Goal: Complete application form

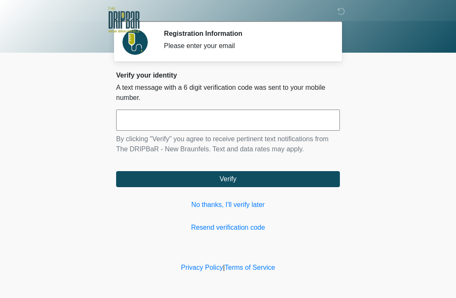
click at [236, 207] on link "No thanks, I'll verify later" at bounding box center [228, 205] width 224 height 10
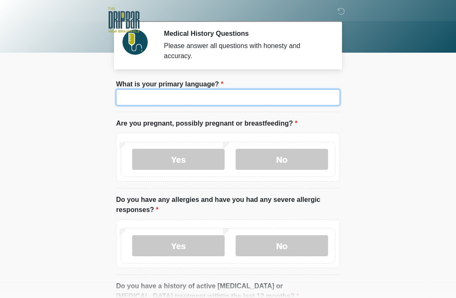
click at [233, 99] on input "What is your primary language?" at bounding box center [228, 97] width 224 height 16
type input "*******"
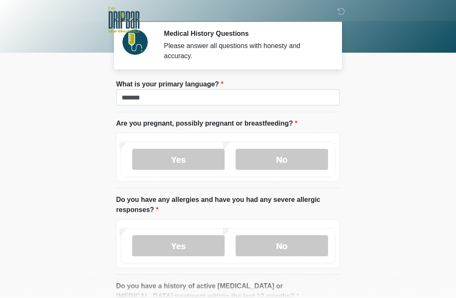
click at [296, 157] on label "No" at bounding box center [282, 159] width 92 height 21
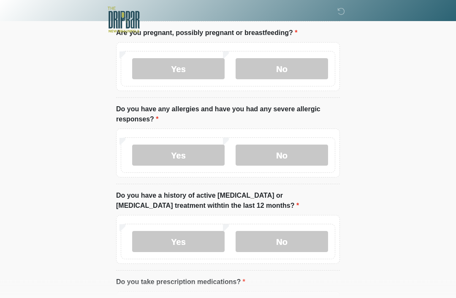
scroll to position [91, 0]
click at [295, 162] on label "No" at bounding box center [282, 154] width 92 height 21
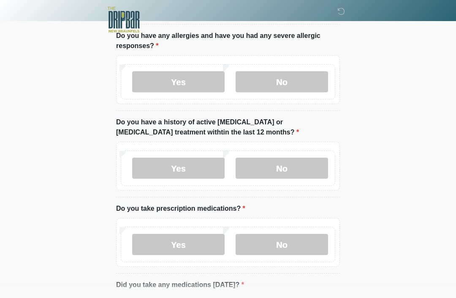
click at [300, 171] on label "No" at bounding box center [282, 168] width 92 height 21
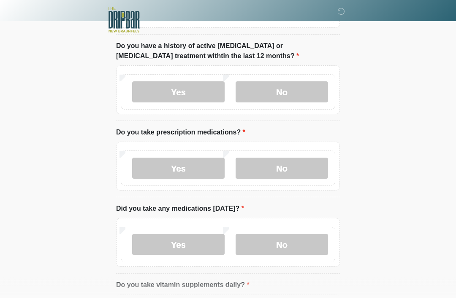
click at [310, 170] on label "No" at bounding box center [282, 168] width 92 height 21
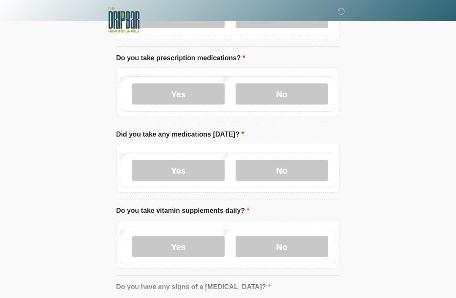
scroll to position [316, 0]
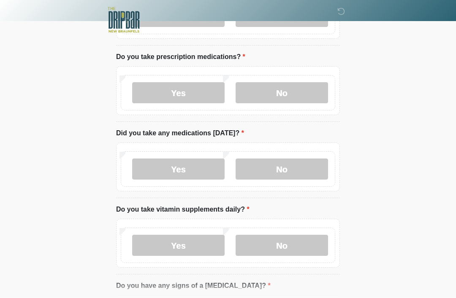
click at [306, 170] on label "No" at bounding box center [282, 169] width 92 height 21
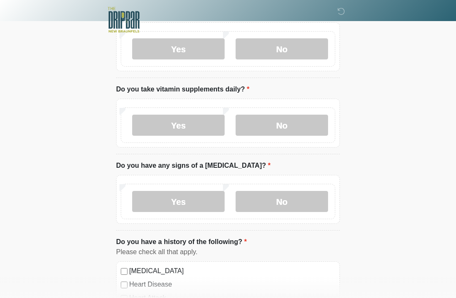
scroll to position [448, 0]
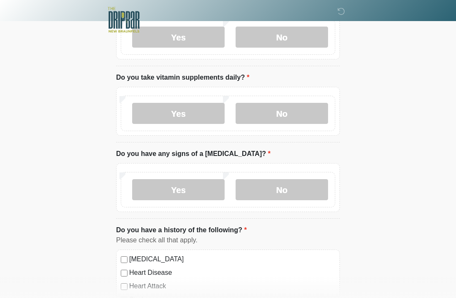
click at [299, 113] on label "No" at bounding box center [282, 113] width 92 height 21
click at [310, 193] on label "No" at bounding box center [282, 189] width 92 height 21
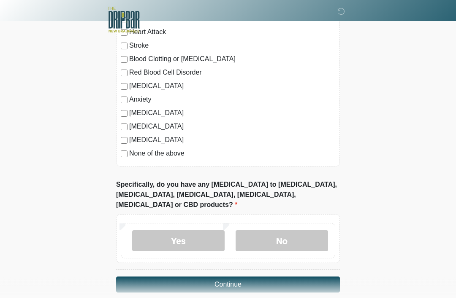
scroll to position [704, 0]
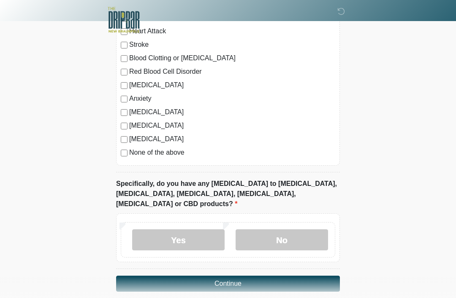
click at [319, 230] on label "No" at bounding box center [282, 240] width 92 height 21
click at [309, 276] on button "Continue" at bounding box center [228, 284] width 224 height 16
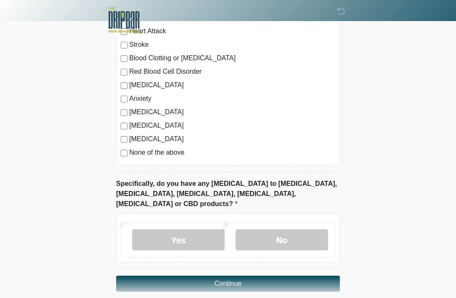
click at [294, 276] on button "Continue" at bounding box center [228, 284] width 224 height 16
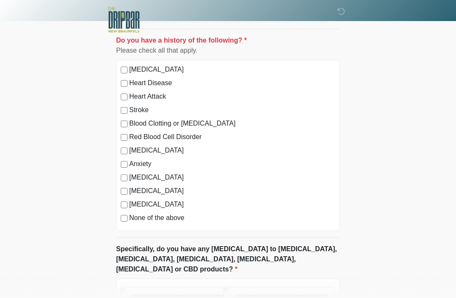
click at [120, 220] on div "High Blood Pressure Heart Disease Heart Attack Stroke Blood Clotting or Bleedin…" at bounding box center [228, 145] width 224 height 171
click at [130, 215] on label "None of the above" at bounding box center [232, 218] width 206 height 10
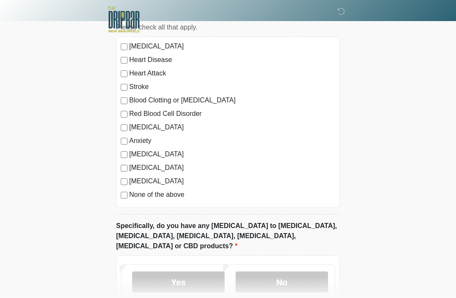
scroll to position [704, 0]
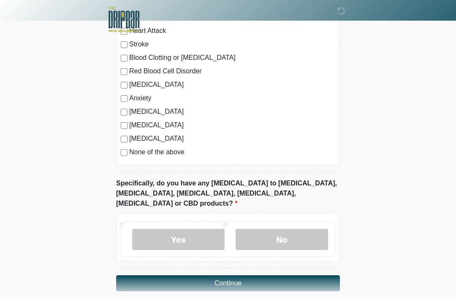
click at [292, 276] on button "Continue" at bounding box center [228, 284] width 224 height 16
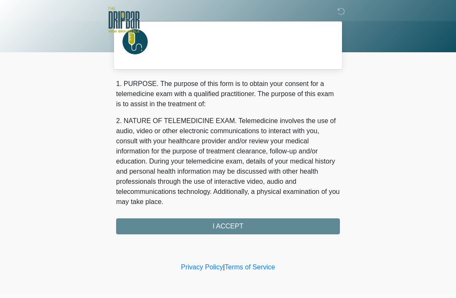
scroll to position [0, 0]
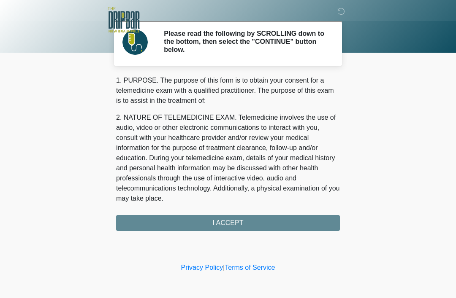
click at [299, 224] on div "1. PURPOSE. The purpose of this form is to obtain your consent for a telemedici…" at bounding box center [228, 154] width 224 height 156
click at [235, 225] on div "1. PURPOSE. The purpose of this form is to obtain your consent for a telemedici…" at bounding box center [228, 154] width 224 height 156
click at [226, 225] on div "1. PURPOSE. The purpose of this form is to obtain your consent for a telemedici…" at bounding box center [228, 154] width 224 height 156
click at [228, 220] on div "1. PURPOSE. The purpose of this form is to obtain your consent for a telemedici…" at bounding box center [228, 154] width 224 height 156
click at [234, 219] on div "1. PURPOSE. The purpose of this form is to obtain your consent for a telemedici…" at bounding box center [228, 154] width 224 height 156
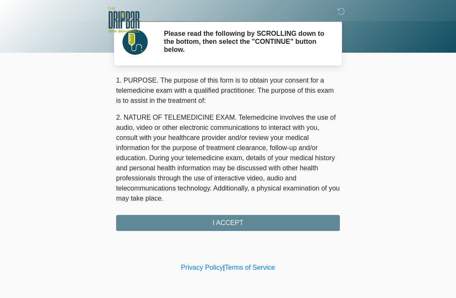
click at [232, 225] on div "1. PURPOSE. The purpose of this form is to obtain your consent for a telemedici…" at bounding box center [228, 154] width 224 height 156
click at [236, 219] on div "1. PURPOSE. The purpose of this form is to obtain your consent for a telemedici…" at bounding box center [228, 154] width 224 height 156
click at [241, 219] on div "1. PURPOSE. The purpose of this form is to obtain your consent for a telemedici…" at bounding box center [228, 154] width 224 height 156
click at [277, 225] on div "1. PURPOSE. The purpose of this form is to obtain your consent for a telemedici…" at bounding box center [228, 154] width 224 height 156
click at [274, 220] on div "1. PURPOSE. The purpose of this form is to obtain your consent for a telemedici…" at bounding box center [228, 154] width 224 height 156
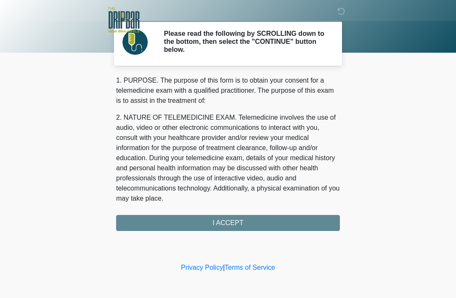
click at [227, 216] on div "1. PURPOSE. The purpose of this form is to obtain your consent for a telemedici…" at bounding box center [228, 154] width 224 height 156
click at [169, 223] on div "1. PURPOSE. The purpose of this form is to obtain your consent for a telemedici…" at bounding box center [228, 154] width 224 height 156
click at [151, 215] on div "1. PURPOSE. The purpose of this form is to obtain your consent for a telemedici…" at bounding box center [228, 154] width 224 height 156
click at [275, 215] on div "1. PURPOSE. The purpose of this form is to obtain your consent for a telemedici…" at bounding box center [228, 154] width 224 height 156
click at [290, 214] on div "1. PURPOSE. The purpose of this form is to obtain your consent for a telemedici…" at bounding box center [228, 154] width 224 height 156
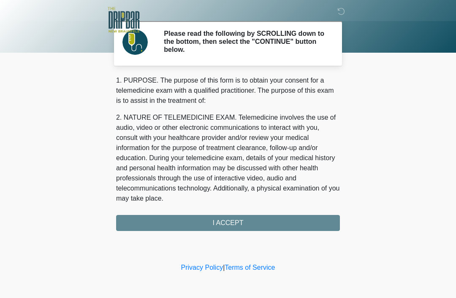
click at [290, 225] on div "1. PURPOSE. The purpose of this form is to obtain your consent for a telemedici…" at bounding box center [228, 154] width 224 height 156
click at [230, 223] on div "1. PURPOSE. The purpose of this form is to obtain your consent for a telemedici…" at bounding box center [228, 154] width 224 height 156
click at [252, 222] on div "1. PURPOSE. The purpose of this form is to obtain your consent for a telemedici…" at bounding box center [228, 154] width 224 height 156
click at [339, 11] on icon at bounding box center [341, 12] width 8 height 8
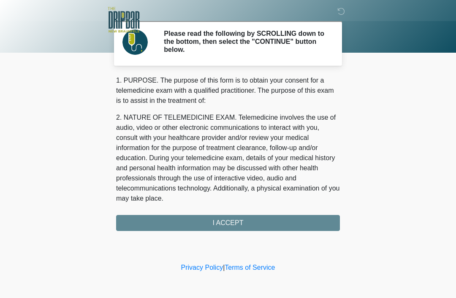
click at [247, 227] on div "1. PURPOSE. The purpose of this form is to obtain your consent for a telemedici…" at bounding box center [228, 154] width 224 height 156
click at [247, 226] on div "1. PURPOSE. The purpose of this form is to obtain your consent for a telemedici…" at bounding box center [228, 154] width 224 height 156
click at [253, 220] on div "1. PURPOSE. The purpose of this form is to obtain your consent for a telemedici…" at bounding box center [228, 154] width 224 height 156
click at [263, 226] on div "1. PURPOSE. The purpose of this form is to obtain your consent for a telemedici…" at bounding box center [228, 154] width 224 height 156
click at [254, 271] on link "Terms of Service" at bounding box center [250, 267] width 50 height 7
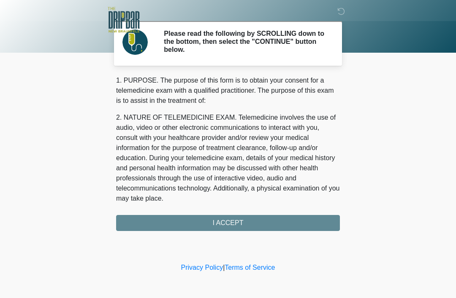
click at [241, 223] on div "1. PURPOSE. The purpose of this form is to obtain your consent for a telemedici…" at bounding box center [228, 154] width 224 height 156
click at [241, 222] on div "1. PURPOSE. The purpose of this form is to obtain your consent for a telemedici…" at bounding box center [228, 154] width 224 height 156
click at [239, 225] on div "1. PURPOSE. The purpose of this form is to obtain your consent for a telemedici…" at bounding box center [228, 154] width 224 height 156
click at [238, 224] on div "1. PURPOSE. The purpose of this form is to obtain your consent for a telemedici…" at bounding box center [228, 154] width 224 height 156
click at [236, 220] on div "1. PURPOSE. The purpose of this form is to obtain your consent for a telemedici…" at bounding box center [228, 154] width 224 height 156
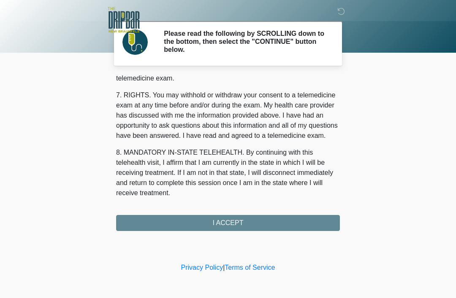
scroll to position [370, 0]
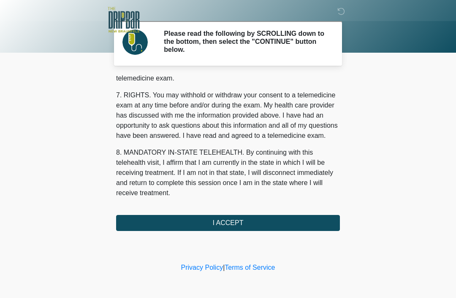
click at [244, 222] on button "I ACCEPT" at bounding box center [228, 223] width 224 height 16
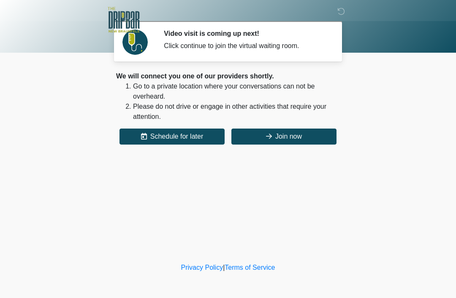
click at [289, 135] on button "Join now" at bounding box center [283, 137] width 105 height 16
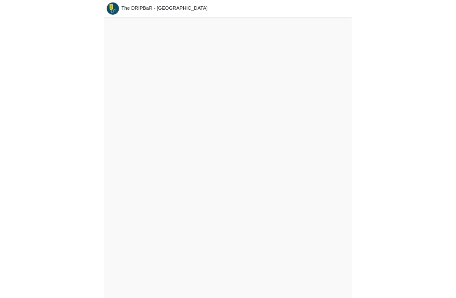
scroll to position [3, 0]
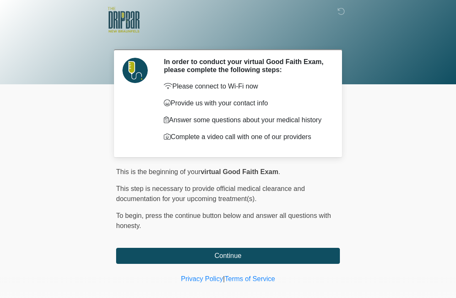
click at [168, 255] on button "Continue" at bounding box center [228, 256] width 224 height 16
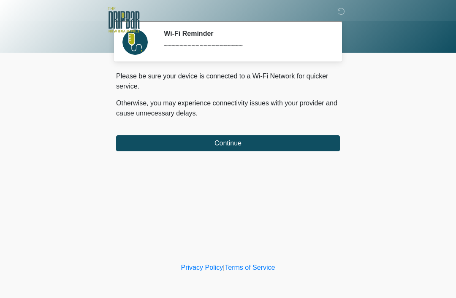
click at [153, 145] on button "Continue" at bounding box center [228, 144] width 224 height 16
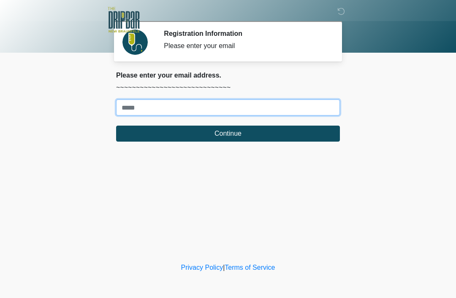
click at [137, 105] on input "Where should we email your treatment plan?" at bounding box center [228, 108] width 224 height 16
click at [276, 108] on input "Where should we email your treatment plan?" at bounding box center [228, 108] width 224 height 16
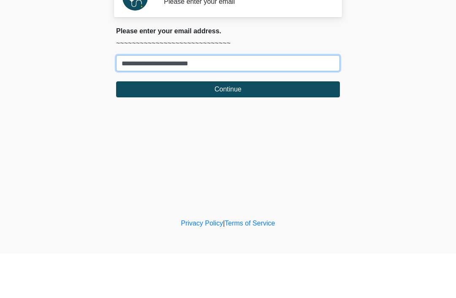
type input "**********"
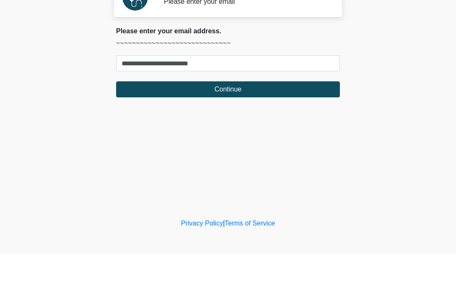
click at [295, 126] on button "Continue" at bounding box center [228, 134] width 224 height 16
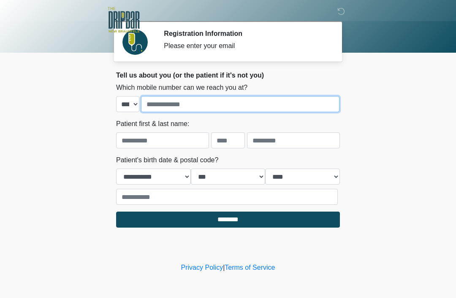
click at [271, 110] on input "tel" at bounding box center [240, 104] width 198 height 16
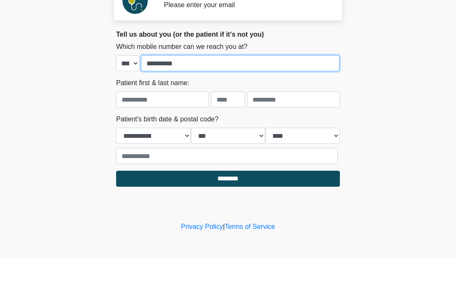
type input "**********"
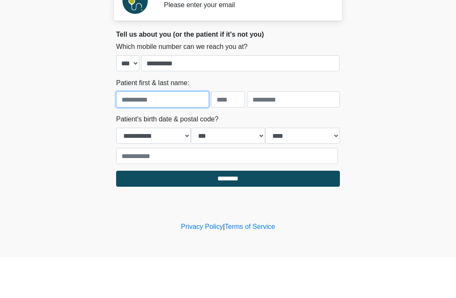
click at [192, 133] on input "text" at bounding box center [162, 141] width 93 height 16
type input "******"
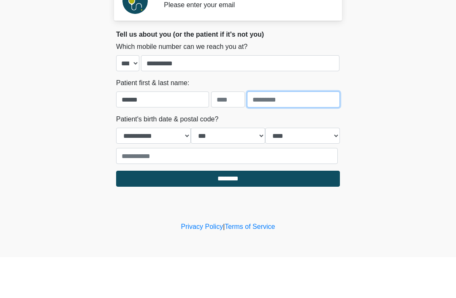
click at [287, 133] on input "text" at bounding box center [293, 141] width 93 height 16
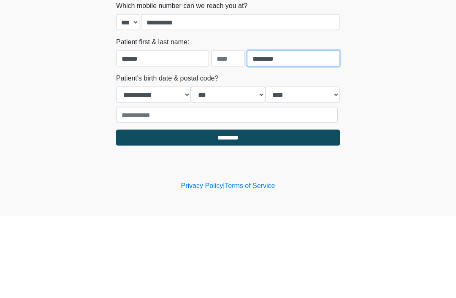
type input "********"
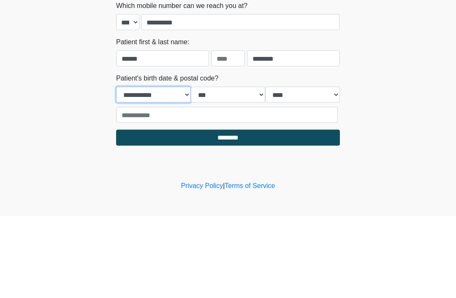
click at [138, 169] on select "**********" at bounding box center [153, 177] width 75 height 16
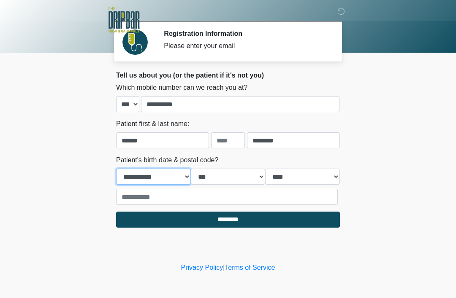
select select "*"
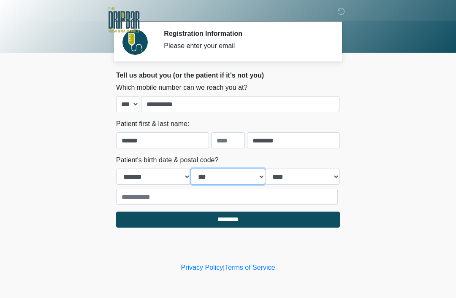
click at [209, 182] on select "*** * * * * * * * * * ** ** ** ** ** ** ** ** ** ** ** ** ** ** ** ** ** ** ** …" at bounding box center [228, 177] width 75 height 16
select select "**"
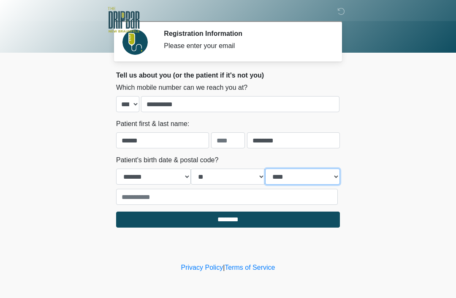
click at [282, 182] on select "**** **** **** **** **** **** **** **** **** **** **** **** **** **** **** ****…" at bounding box center [302, 177] width 75 height 16
select select "****"
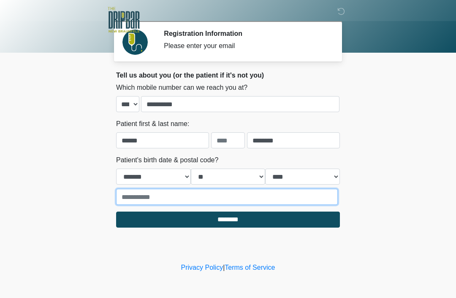
click at [201, 194] on input "text" at bounding box center [227, 197] width 222 height 16
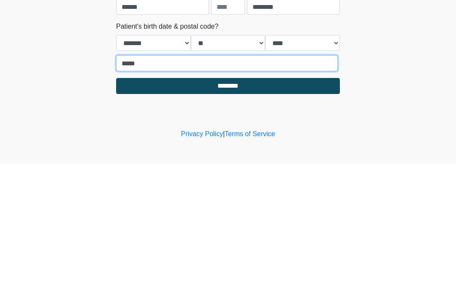
type input "*****"
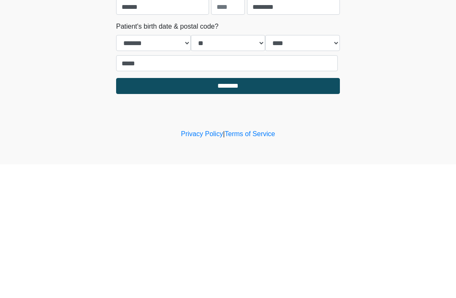
click at [266, 212] on input "********" at bounding box center [228, 220] width 224 height 16
